Goal: Task Accomplishment & Management: Manage account settings

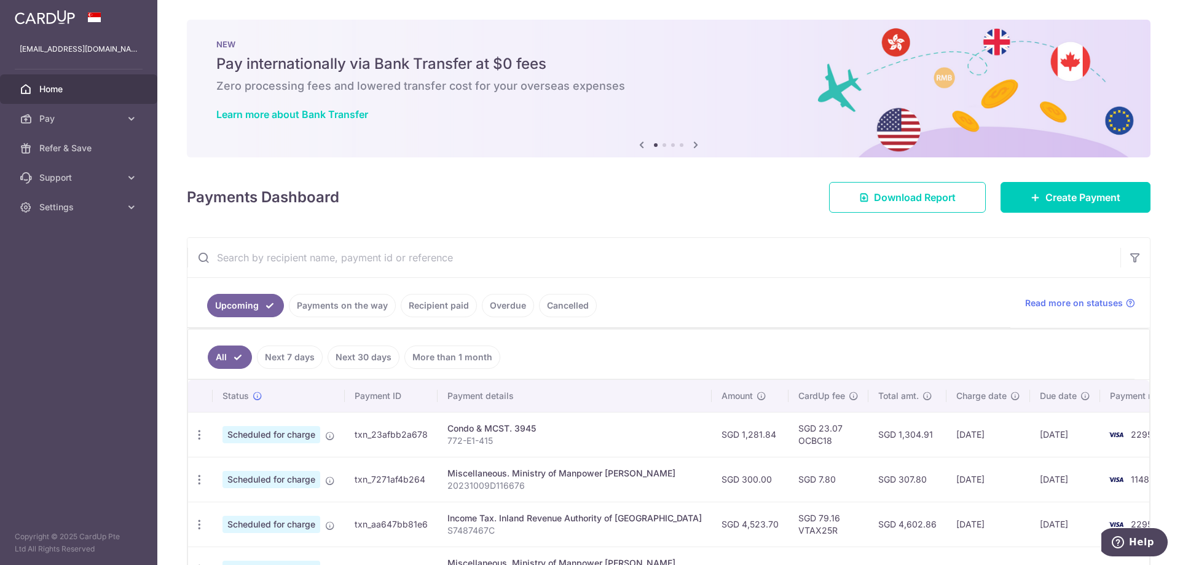
click at [356, 300] on link "Payments on the way" at bounding box center [342, 305] width 107 height 23
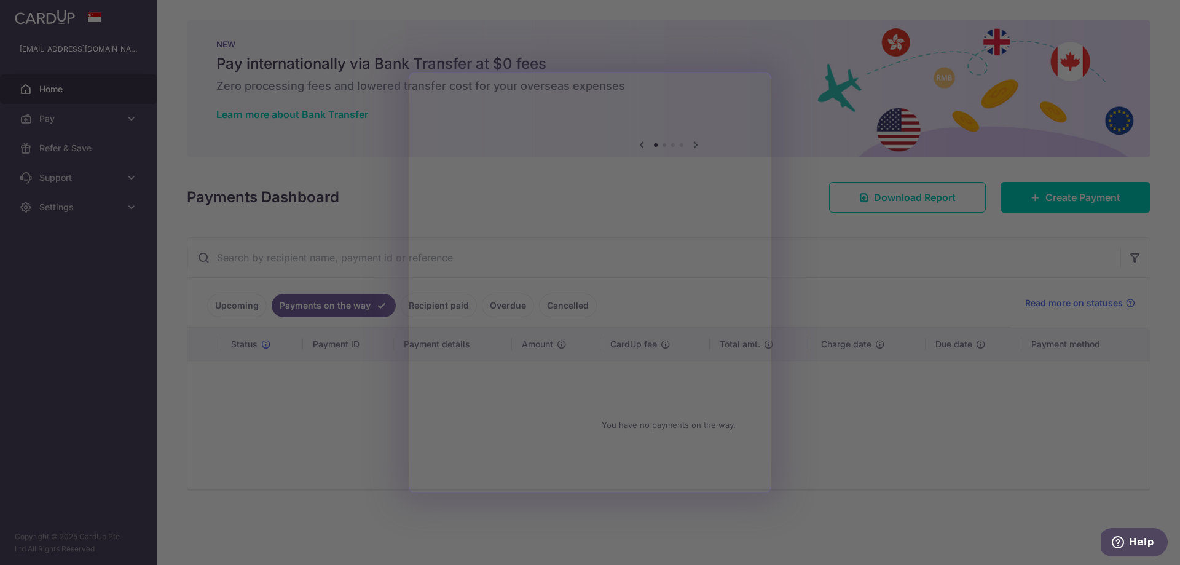
click at [818, 433] on div at bounding box center [595, 285] width 1191 height 570
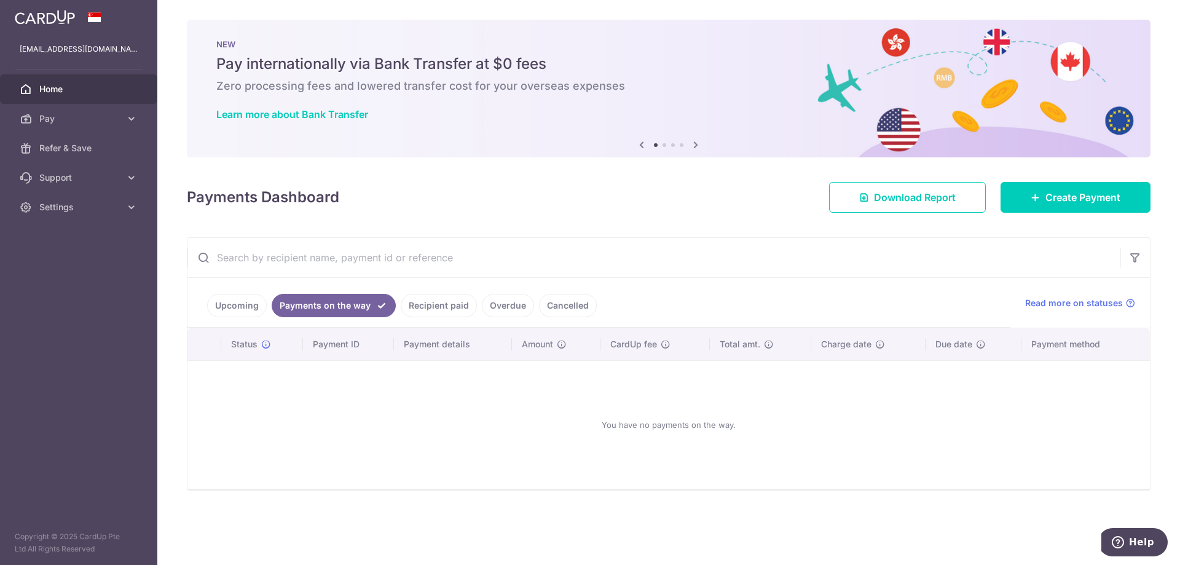
click at [241, 308] on link "Upcoming" at bounding box center [237, 305] width 60 height 23
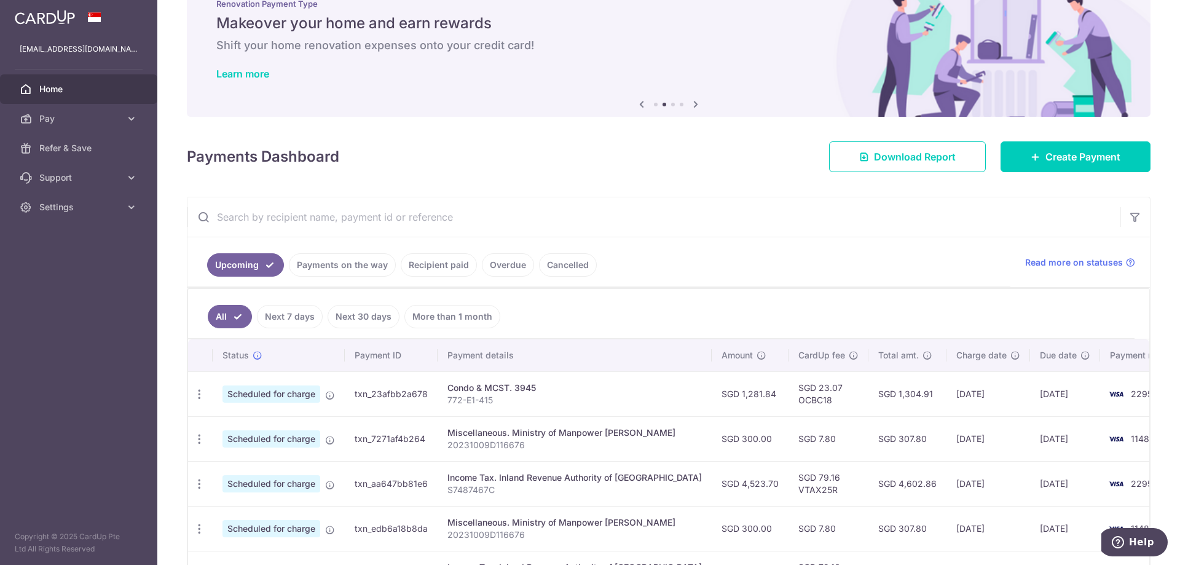
scroll to position [123, 0]
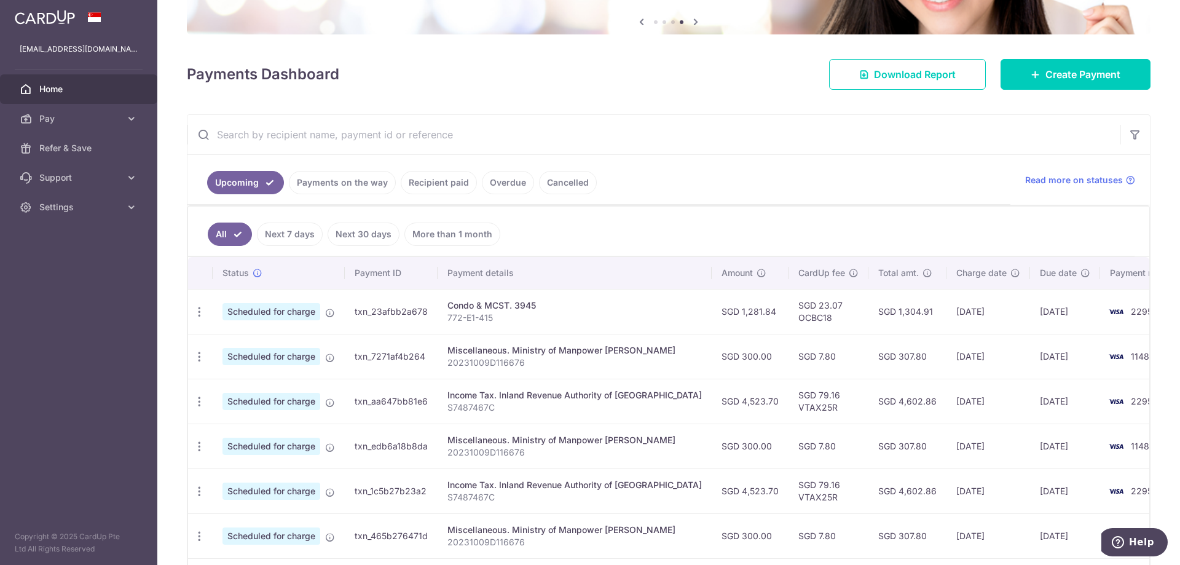
click at [445, 177] on link "Recipient paid" at bounding box center [439, 182] width 76 height 23
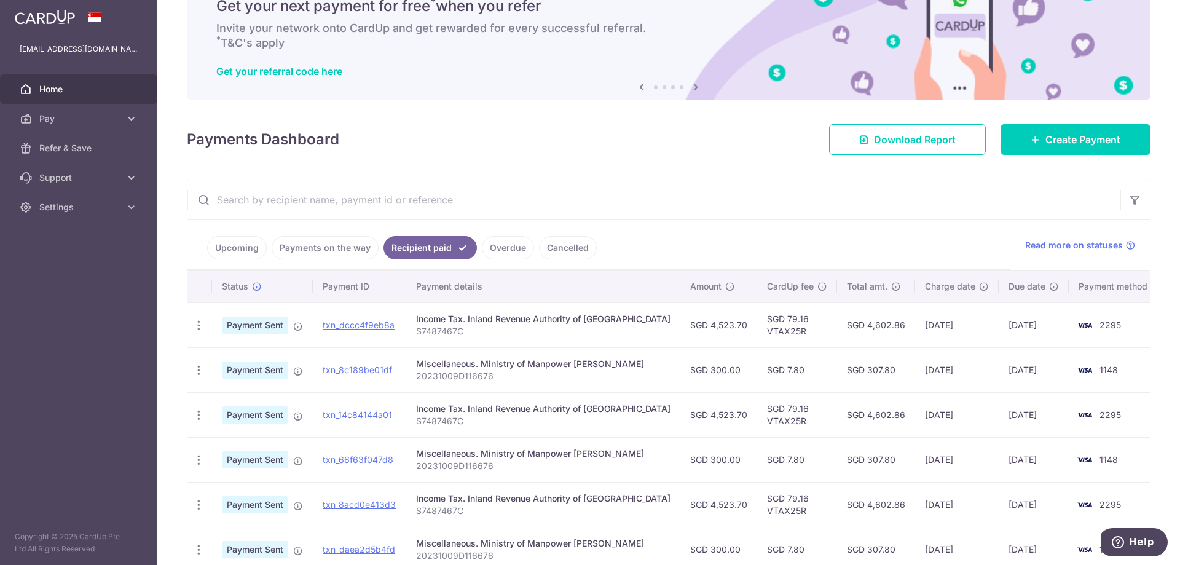
scroll to position [0, 0]
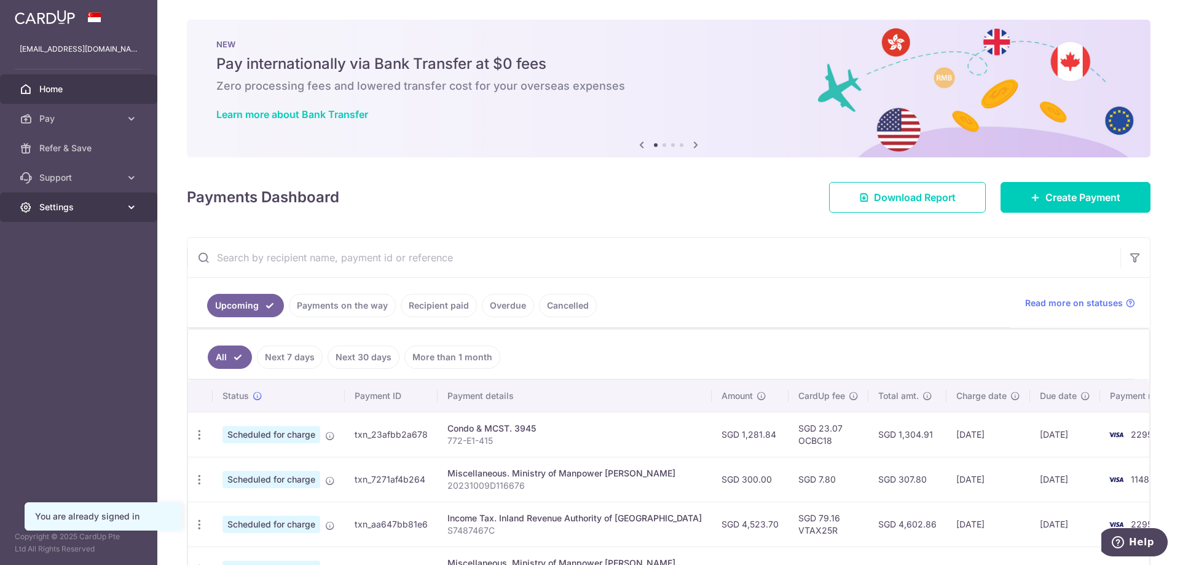
click at [83, 206] on span "Settings" at bounding box center [79, 207] width 81 height 12
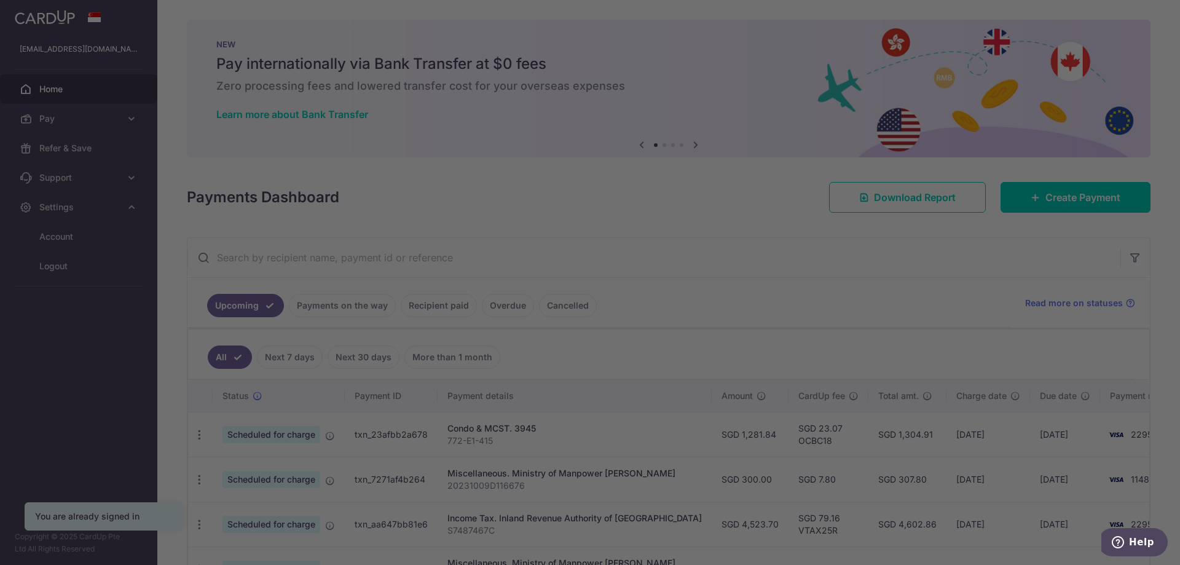
click at [53, 265] on div at bounding box center [595, 285] width 1191 height 570
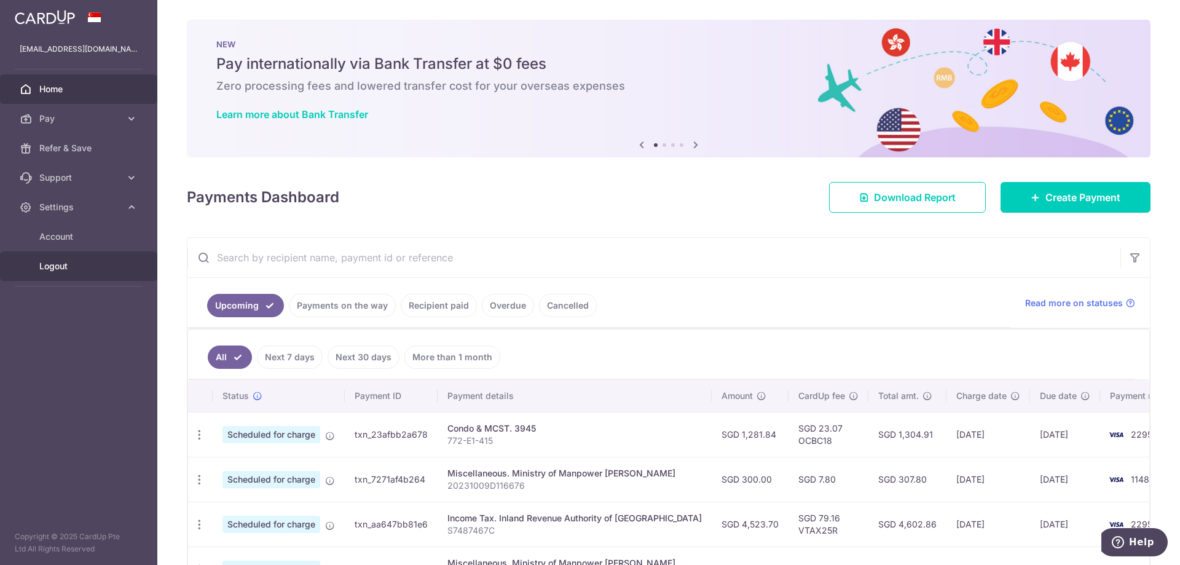
click at [56, 259] on link "Logout" at bounding box center [78, 265] width 157 height 29
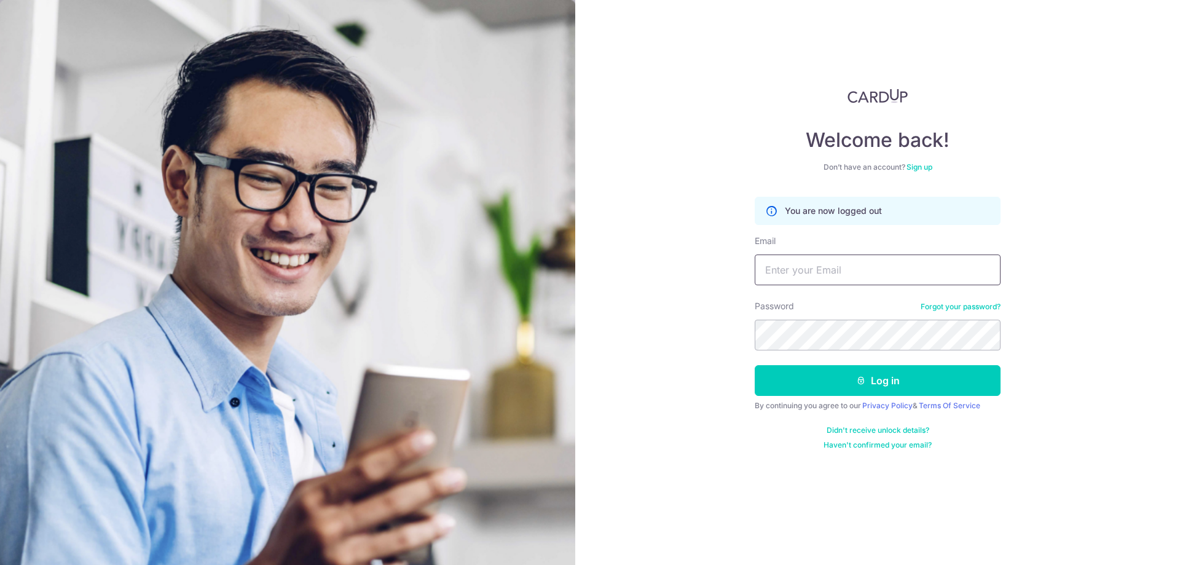
click at [871, 270] on input "Email" at bounding box center [877, 269] width 246 height 31
type input "sridharsunkad@gmail.com"
click at [800, 386] on button "Log in" at bounding box center [877, 380] width 246 height 31
